Goal: Task Accomplishment & Management: Manage account settings

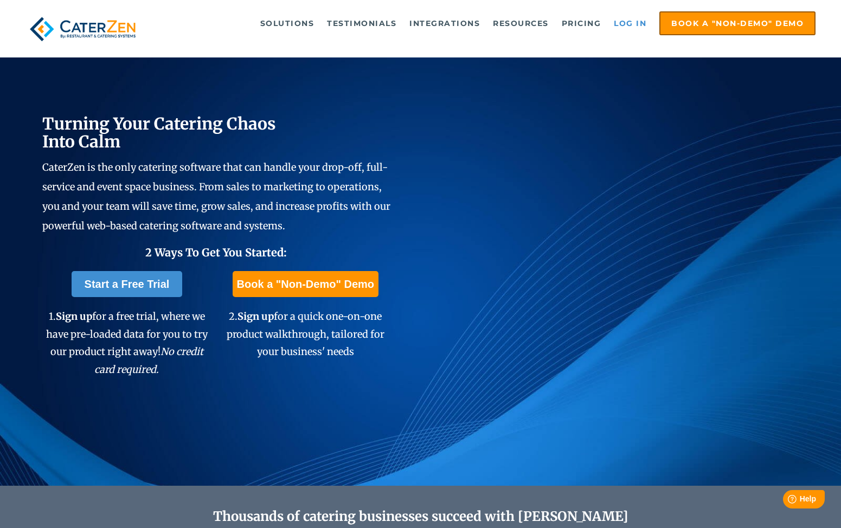
click at [624, 21] on link "Log in" at bounding box center [629, 23] width 43 height 22
click at [620, 17] on link "Log in" at bounding box center [629, 23] width 43 height 22
click at [635, 25] on link "Log in" at bounding box center [629, 23] width 43 height 22
